Goal: Task Accomplishment & Management: Complete application form

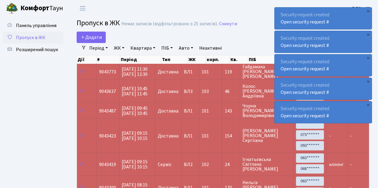
select select "25"
click at [35, 37] on span "Пропуск в ЖК" at bounding box center [30, 37] width 29 height 7
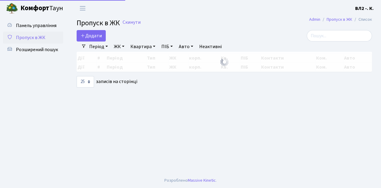
select select "25"
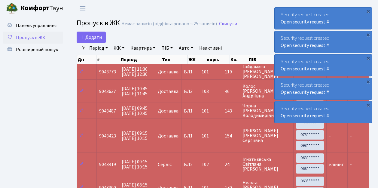
click at [41, 38] on span "Пропуск в ЖК" at bounding box center [30, 37] width 29 height 7
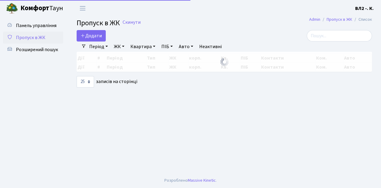
select select "25"
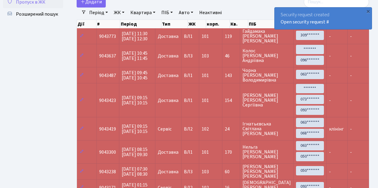
scroll to position [21, 0]
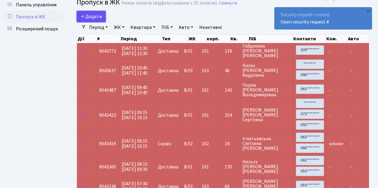
click at [96, 16] on span "Додати" at bounding box center [91, 16] width 21 height 7
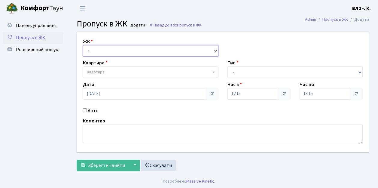
click at [94, 52] on select "- ВЛ1, Ужгородський пров., 4/1 ВЛ2, Голосіївський просп., 76 ВЛ3, пр.Голосіївсь…" at bounding box center [151, 50] width 136 height 11
select select "317"
click at [83, 45] on select "- ВЛ1, Ужгородський пров., 4/1 ВЛ2, Голосіївський просп., 76 ВЛ3, пр.Голосіївсь…" at bounding box center [151, 50] width 136 height 11
select select
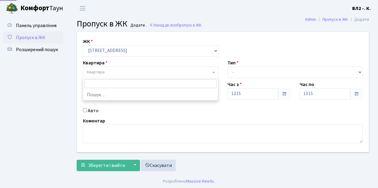
click at [109, 72] on span "Квартира" at bounding box center [149, 72] width 124 height 6
click at [99, 84] on input "search" at bounding box center [150, 83] width 133 height 9
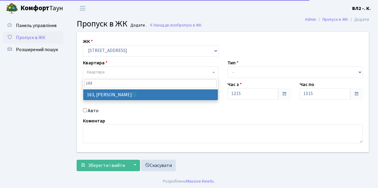
type input "163"
select select "38425"
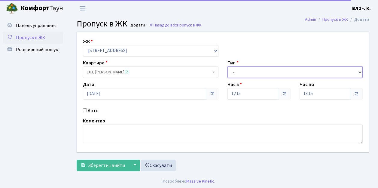
click at [251, 71] on select "- Доставка Таксі Гості Сервіс" at bounding box center [295, 71] width 136 height 11
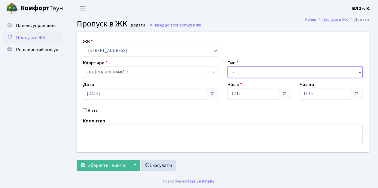
select select "1"
click at [227, 66] on select "- Доставка Таксі Гості Сервіс" at bounding box center [295, 71] width 136 height 11
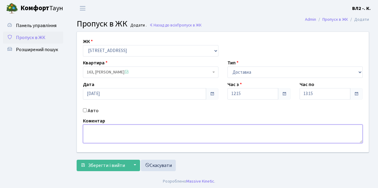
click at [106, 134] on textarea at bounding box center [223, 133] width 280 height 19
type textarea "Glovo"
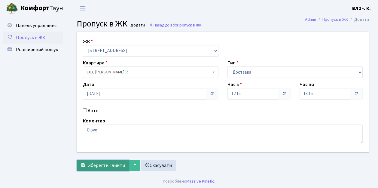
click at [105, 166] on span "Зберегти і вийти" at bounding box center [106, 165] width 37 height 7
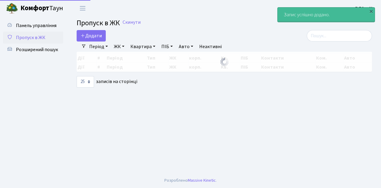
select select "25"
